Goal: Information Seeking & Learning: Compare options

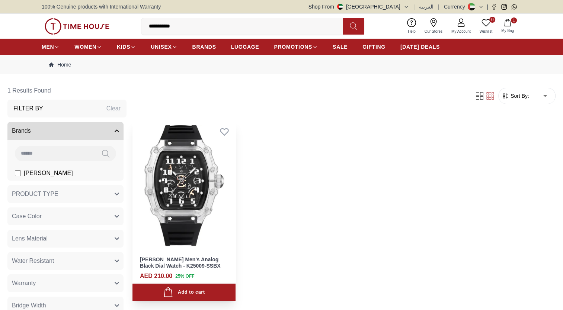
click at [201, 175] on img at bounding box center [183, 186] width 103 height 130
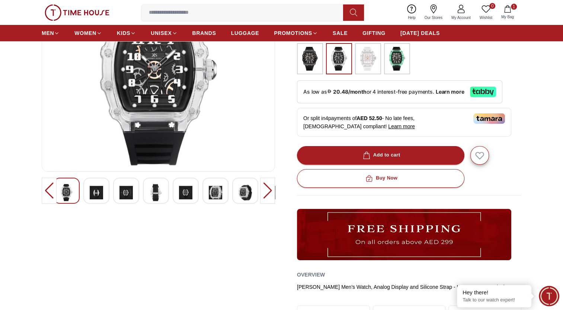
scroll to position [102, 0]
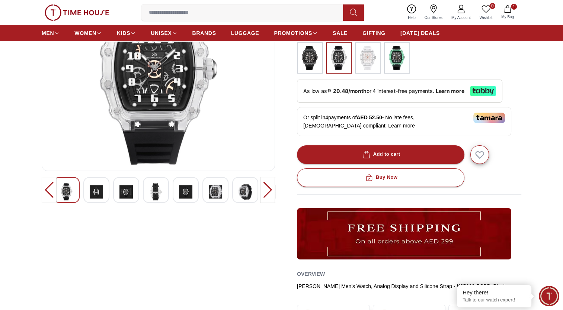
click at [267, 190] on div at bounding box center [267, 190] width 15 height 26
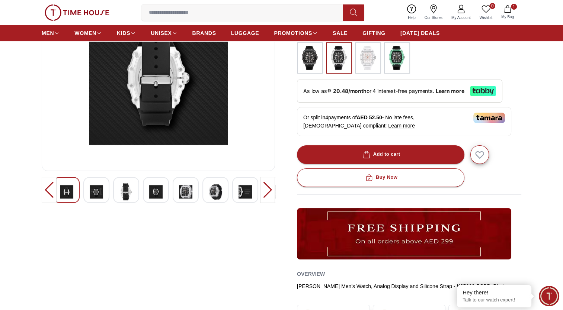
click at [267, 190] on div at bounding box center [267, 190] width 15 height 26
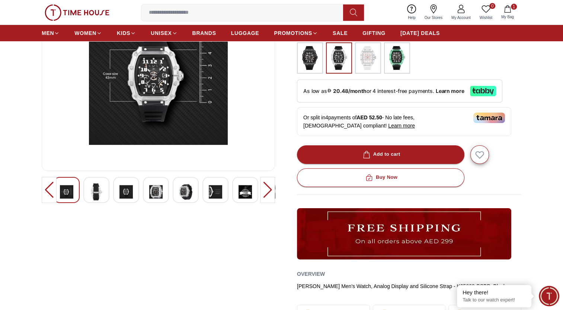
click at [267, 190] on div at bounding box center [267, 190] width 15 height 26
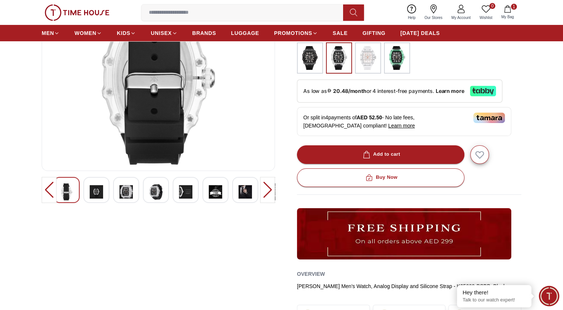
click at [267, 190] on div at bounding box center [267, 190] width 15 height 26
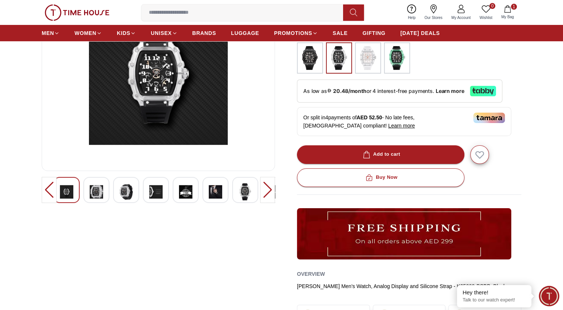
click at [267, 190] on div at bounding box center [267, 190] width 15 height 26
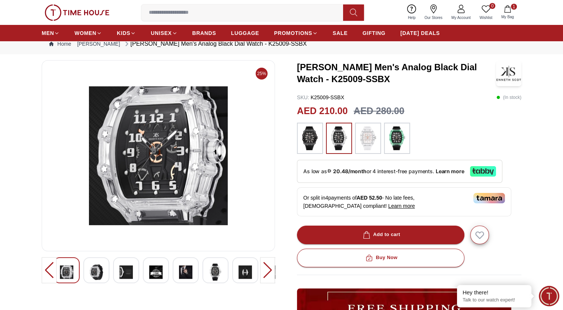
scroll to position [21, 0]
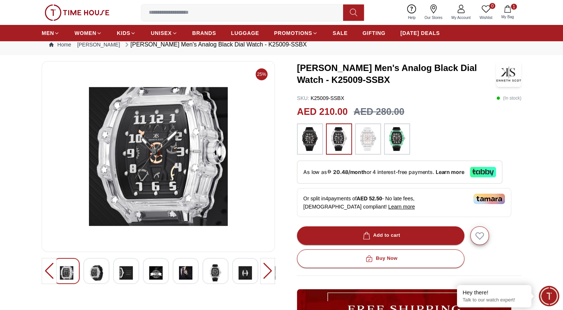
click at [265, 272] on div at bounding box center [267, 271] width 15 height 26
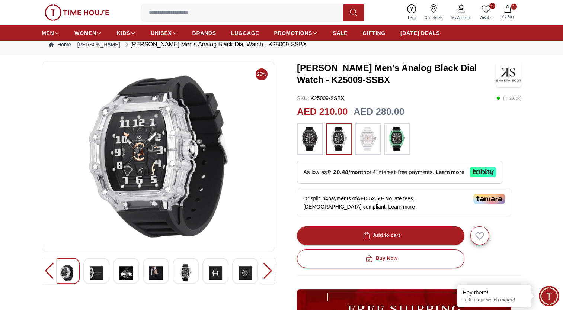
click at [265, 272] on div at bounding box center [267, 271] width 15 height 26
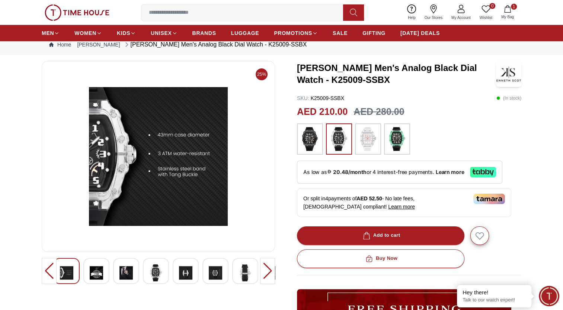
click at [265, 272] on div at bounding box center [267, 271] width 15 height 26
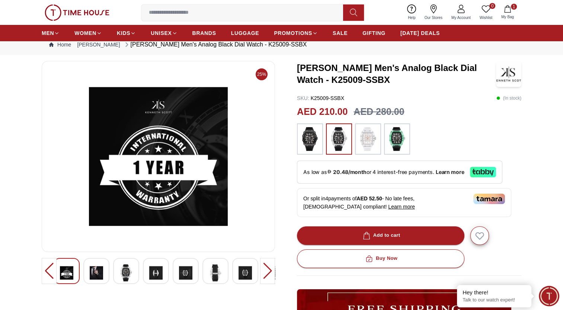
click at [265, 272] on div at bounding box center [267, 271] width 15 height 26
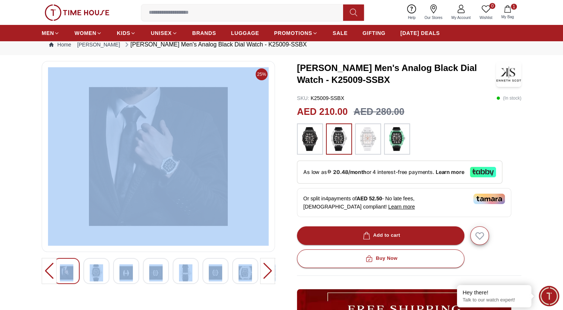
click at [265, 272] on div at bounding box center [267, 271] width 15 height 26
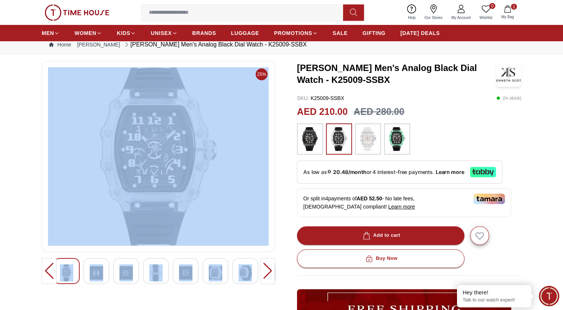
drag, startPoint x: 265, startPoint y: 272, endPoint x: 250, endPoint y: 303, distance: 33.9
click at [250, 303] on div "25%" at bounding box center [158, 246] width 233 height 370
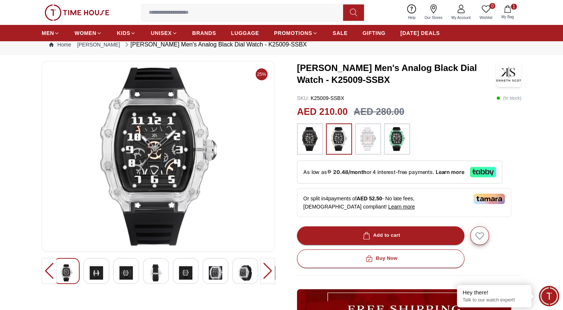
click at [286, 216] on div "25% [PERSON_NAME] Men's Analog Black Dial Watch - K25009-SSBX SKU : K25009-SSBX…" at bounding box center [281, 246] width 479 height 370
click at [267, 270] on div at bounding box center [267, 271] width 15 height 26
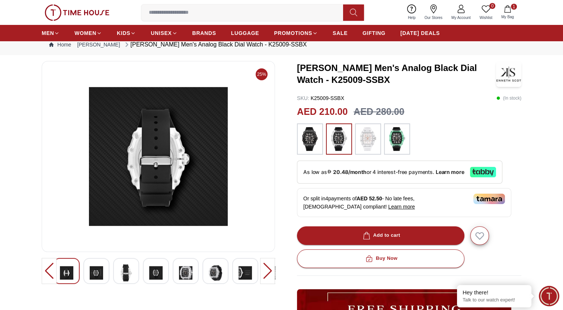
click at [267, 270] on div at bounding box center [267, 271] width 15 height 26
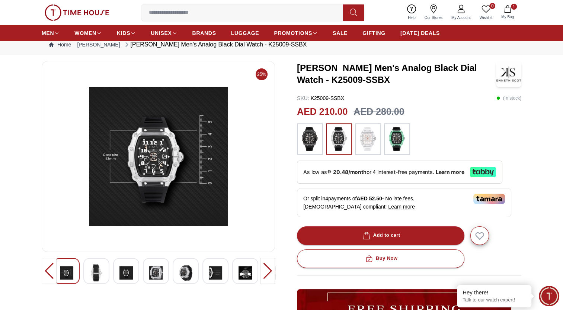
click at [267, 270] on div at bounding box center [267, 271] width 15 height 26
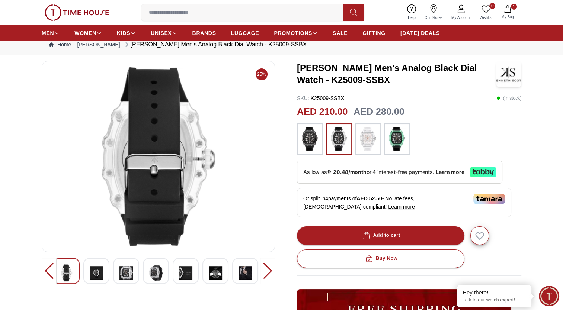
click at [267, 270] on div at bounding box center [267, 271] width 15 height 26
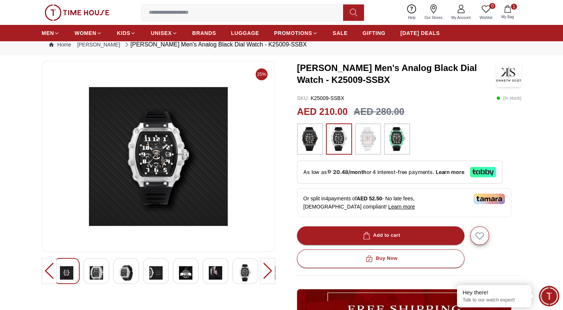
click at [267, 270] on div at bounding box center [267, 271] width 15 height 26
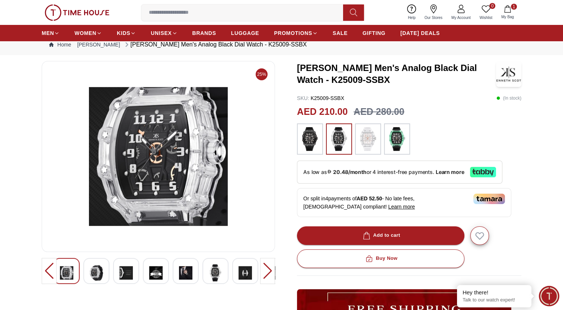
click at [267, 270] on div at bounding box center [267, 271] width 15 height 26
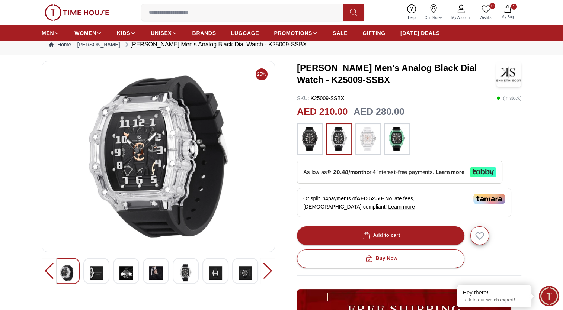
click at [267, 270] on div at bounding box center [267, 271] width 15 height 26
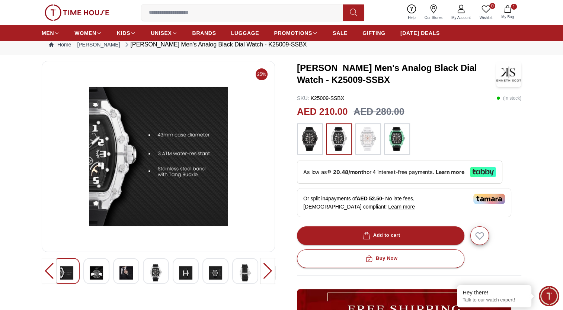
click at [267, 270] on div at bounding box center [267, 271] width 15 height 26
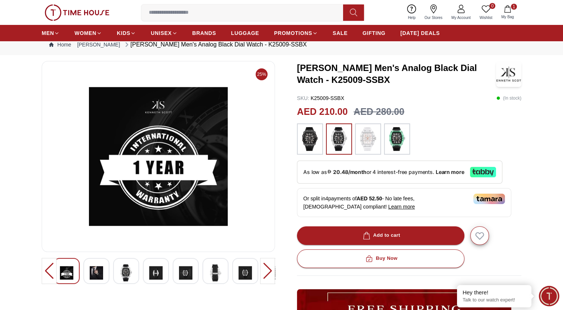
click at [267, 270] on div at bounding box center [267, 271] width 15 height 26
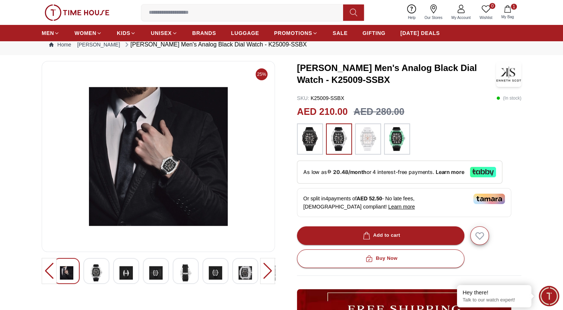
click at [267, 270] on div at bounding box center [267, 271] width 15 height 26
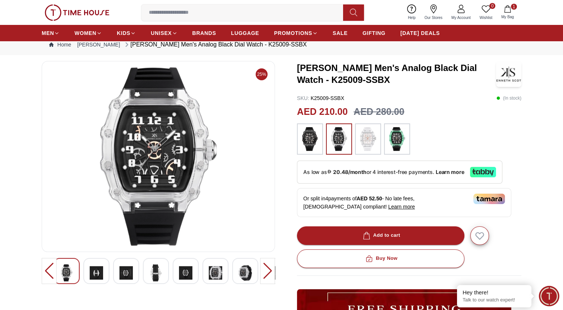
click at [267, 270] on div at bounding box center [267, 271] width 15 height 26
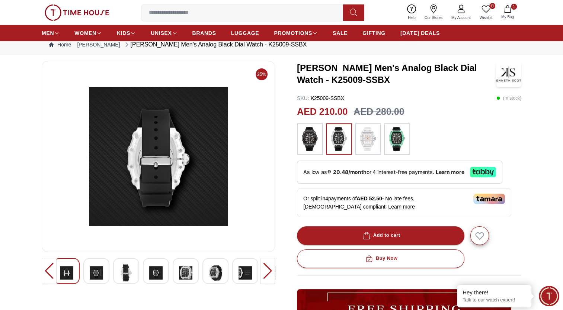
click at [267, 270] on div at bounding box center [267, 271] width 15 height 26
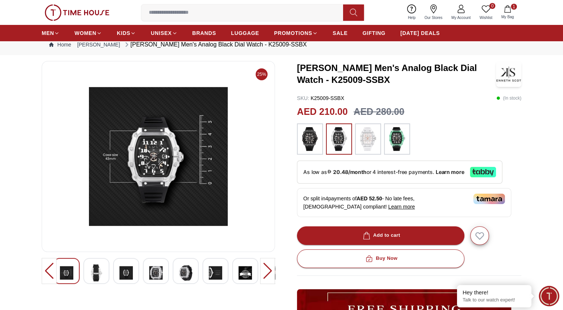
click at [267, 270] on div at bounding box center [267, 271] width 15 height 26
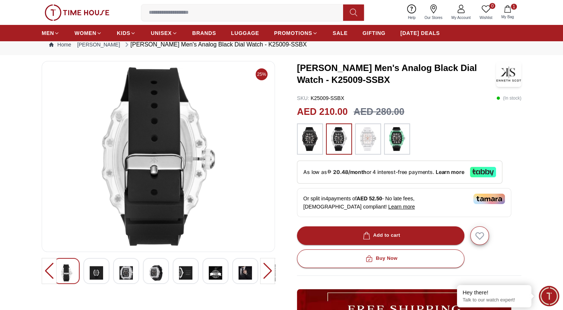
click at [267, 270] on div at bounding box center [267, 271] width 15 height 26
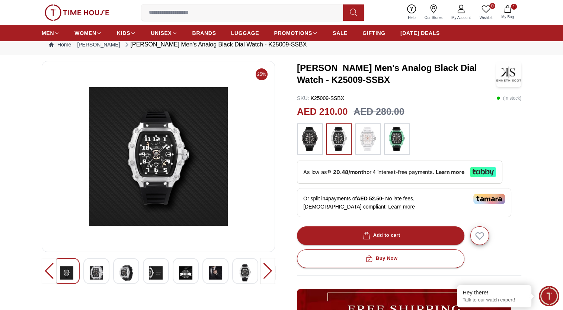
click at [267, 270] on div at bounding box center [267, 271] width 15 height 26
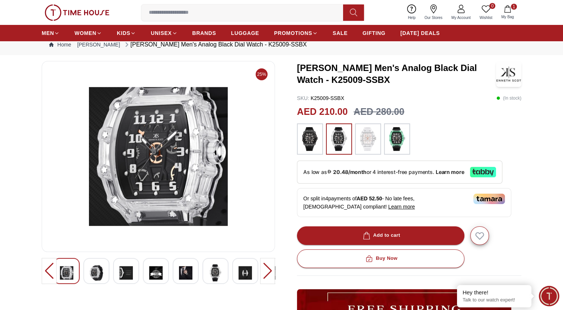
click at [267, 270] on div at bounding box center [267, 271] width 15 height 26
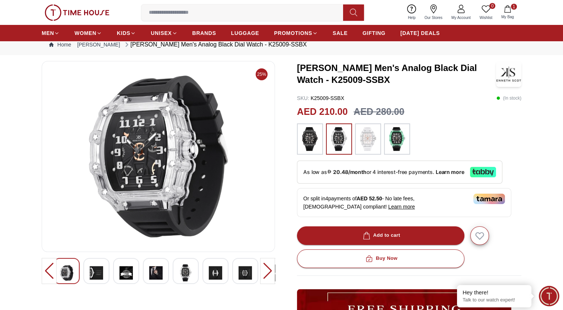
click at [267, 270] on div at bounding box center [267, 271] width 15 height 26
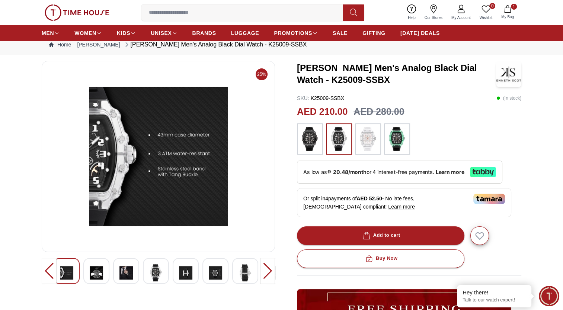
click at [267, 270] on div at bounding box center [267, 271] width 15 height 26
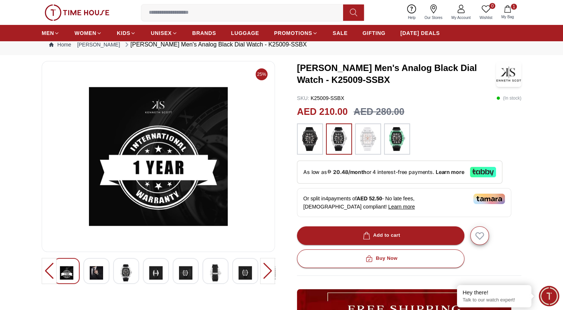
click at [267, 270] on div at bounding box center [267, 271] width 15 height 26
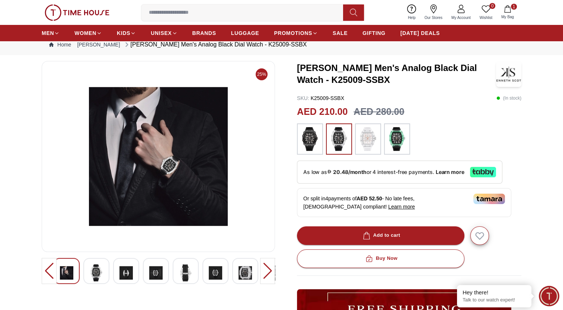
click at [267, 270] on div at bounding box center [267, 271] width 15 height 26
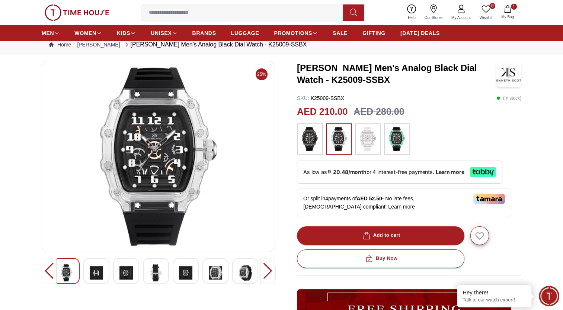
click at [267, 272] on div at bounding box center [267, 271] width 15 height 26
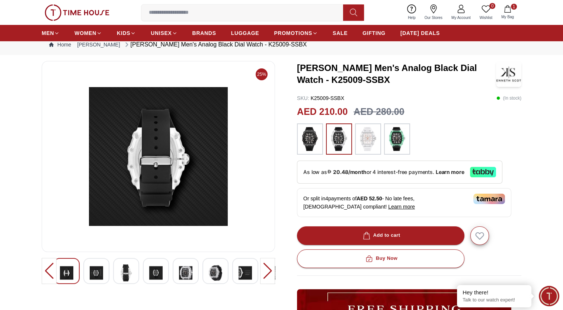
click at [267, 272] on div at bounding box center [267, 271] width 15 height 26
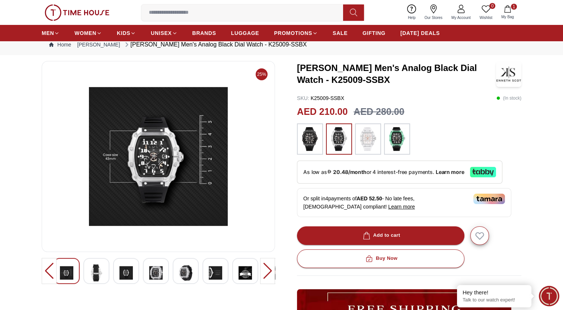
click at [267, 272] on div at bounding box center [267, 271] width 15 height 26
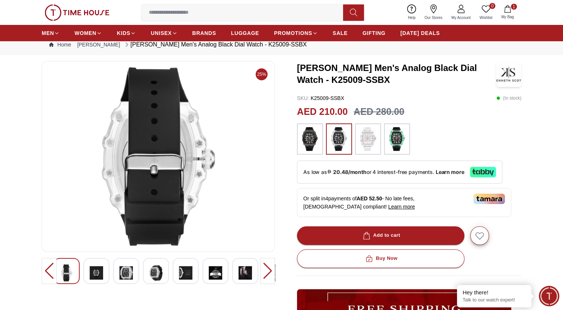
click at [397, 135] on img at bounding box center [397, 139] width 19 height 24
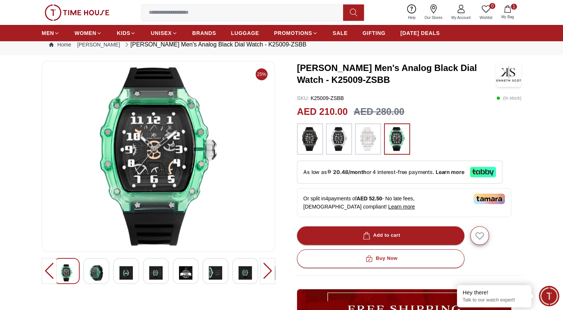
click at [308, 142] on img at bounding box center [310, 139] width 19 height 24
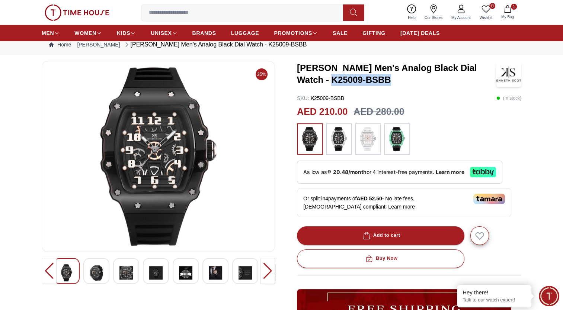
drag, startPoint x: 363, startPoint y: 80, endPoint x: 301, endPoint y: 79, distance: 61.7
click at [301, 79] on h3 "[PERSON_NAME] Men's Analog Black Dial Watch - K25009-BSBB" at bounding box center [396, 74] width 199 height 24
drag, startPoint x: 301, startPoint y: 79, endPoint x: 381, endPoint y: 79, distance: 79.2
click at [381, 79] on h3 "[PERSON_NAME] Men's Analog Black Dial Watch - K25009-BSBB" at bounding box center [396, 74] width 199 height 24
